Goal: Navigation & Orientation: Find specific page/section

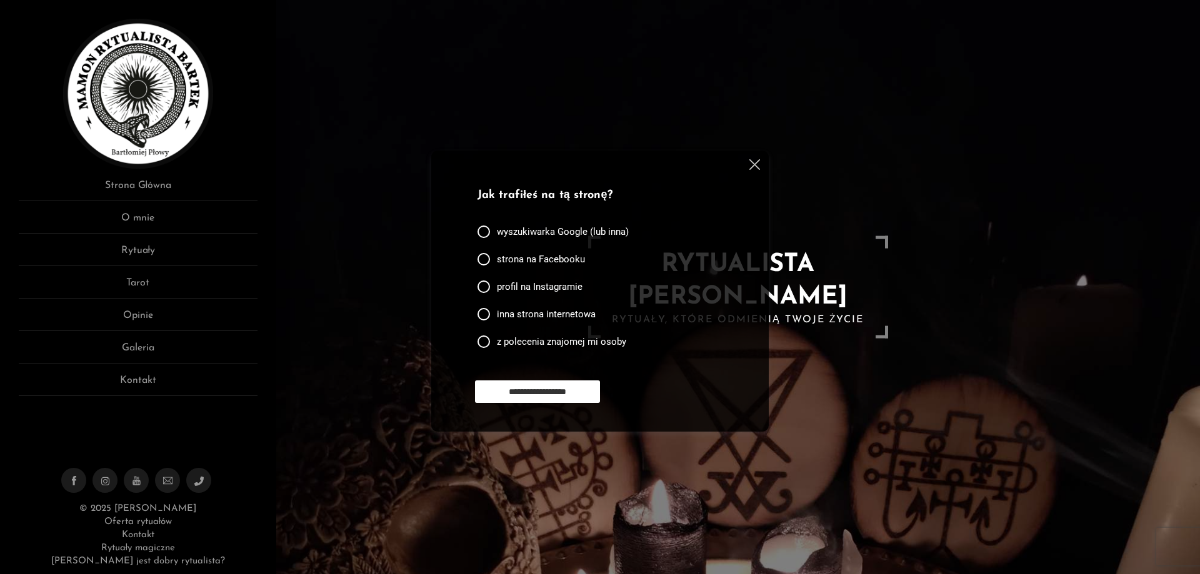
click at [689, 182] on div "Jak trafiłeś na tą stronę?" at bounding box center [598, 192] width 240 height 23
click at [758, 161] on img at bounding box center [754, 164] width 11 height 11
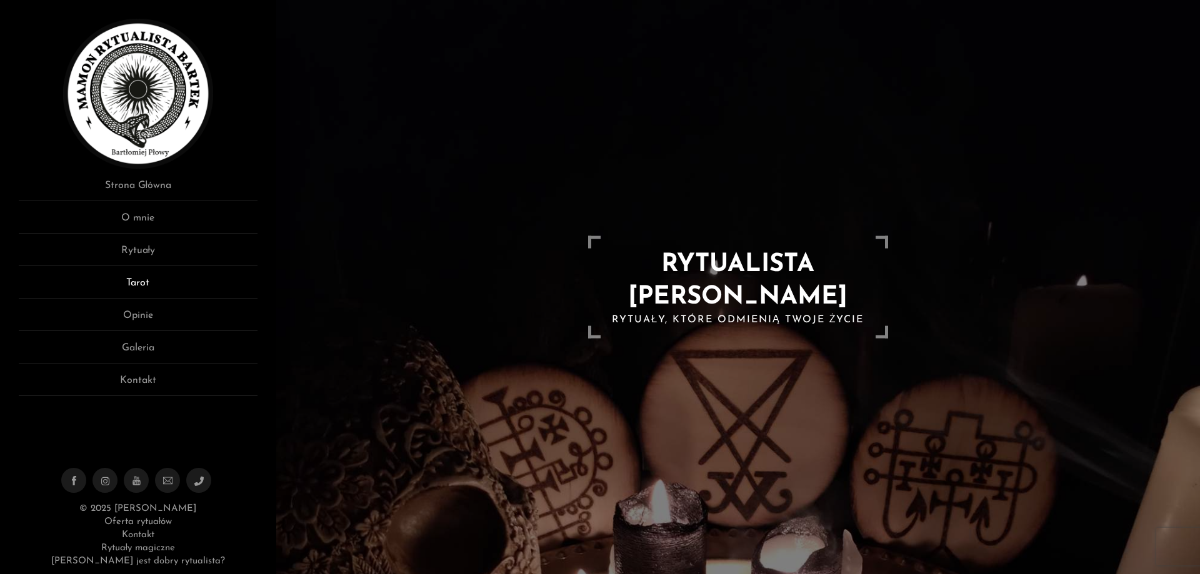
click at [141, 287] on link "Tarot" at bounding box center [138, 287] width 239 height 23
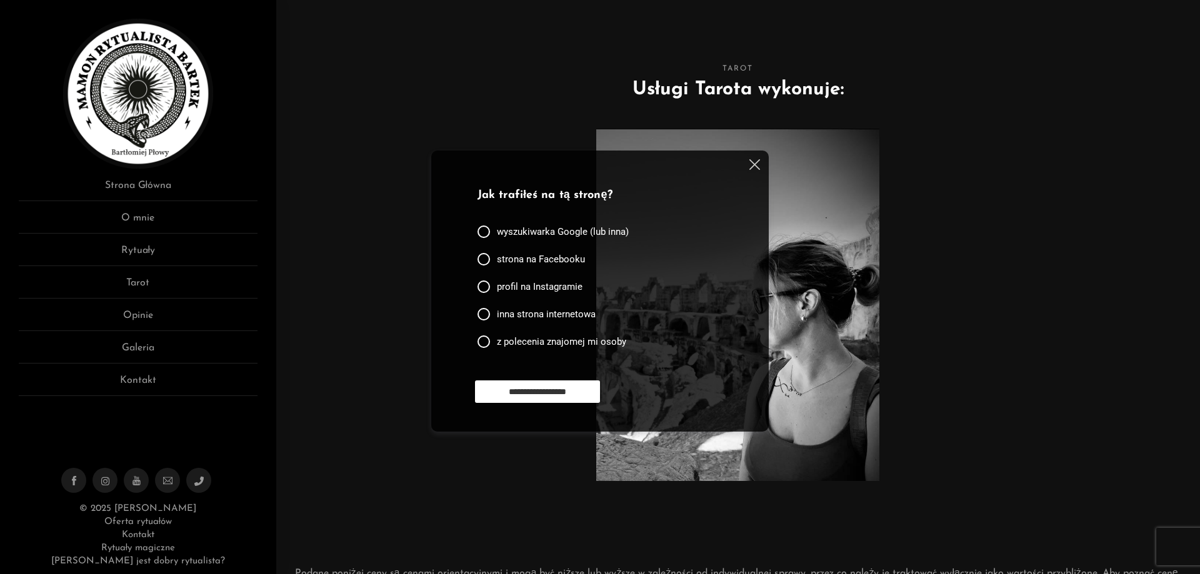
click at [759, 161] on img at bounding box center [754, 164] width 11 height 11
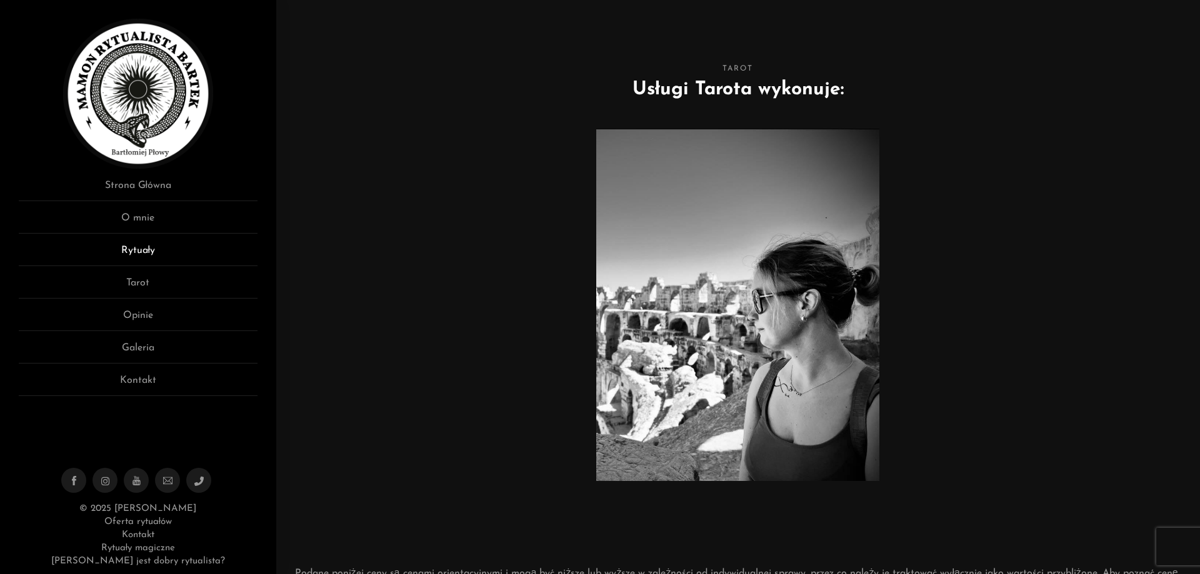
click at [136, 245] on link "Rytuały" at bounding box center [138, 254] width 239 height 23
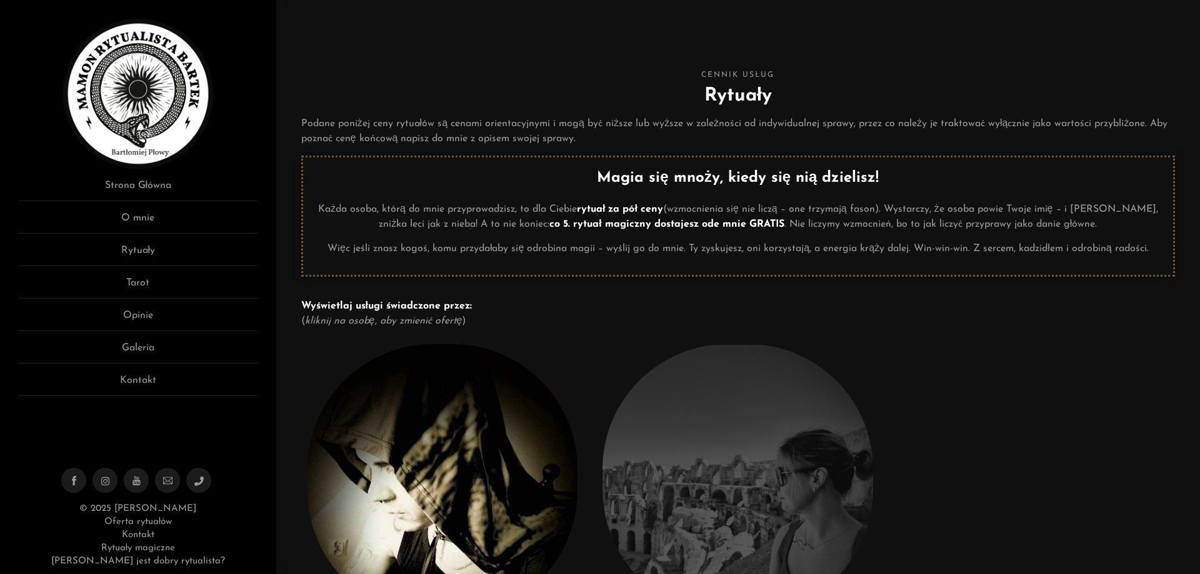
click at [518, 165] on div "Magia się mnoży, kiedy się nią dzielisz! Każda osoba, którą do mnie przyprowadz…" at bounding box center [738, 216] width 874 height 121
